Goal: Check status: Check status

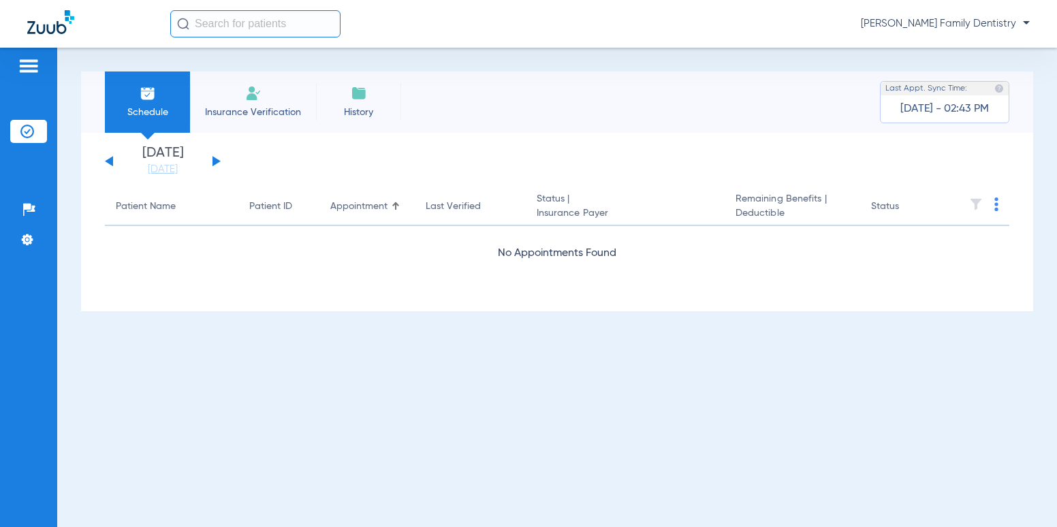
click at [215, 161] on button at bounding box center [217, 161] width 8 height 10
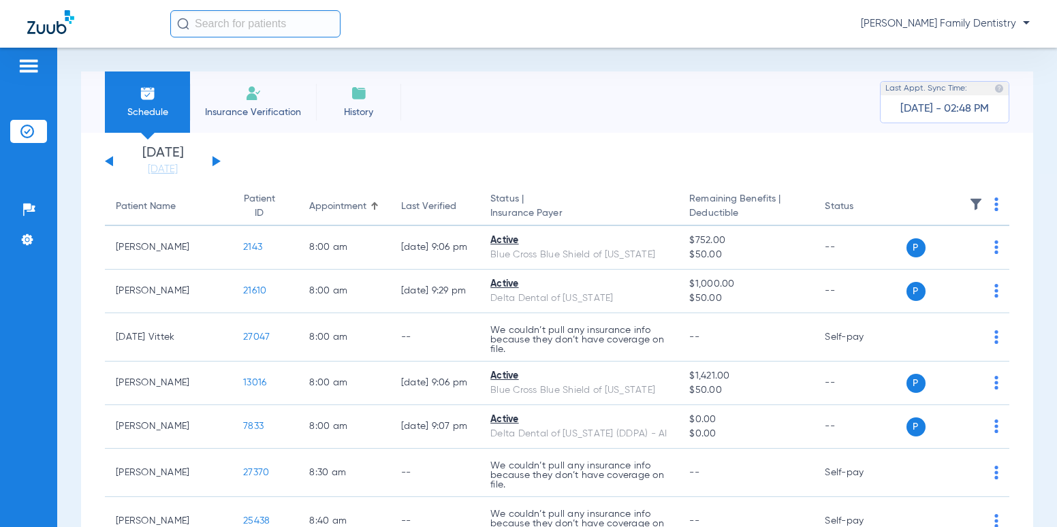
click at [217, 157] on div "[DATE] [DATE] [DATE] [DATE] [DATE] [DATE] [DATE] [DATE] [DATE] [DATE] [DATE] [D…" at bounding box center [163, 161] width 116 height 30
click at [217, 161] on button at bounding box center [217, 161] width 8 height 10
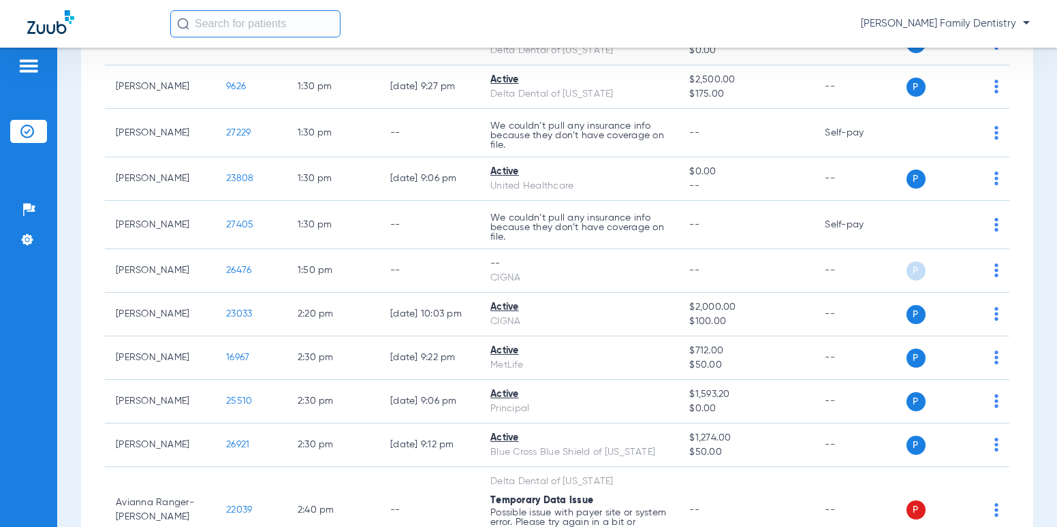
scroll to position [1286, 0]
